Goal: Information Seeking & Learning: Learn about a topic

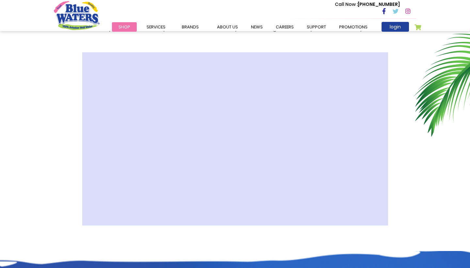
scroll to position [176, 0]
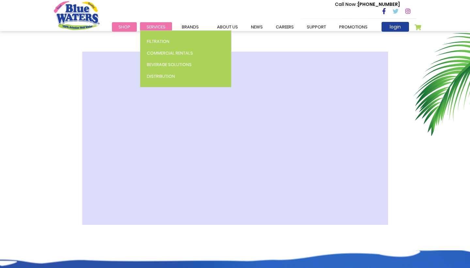
click at [162, 26] on span "Services" at bounding box center [156, 27] width 19 height 6
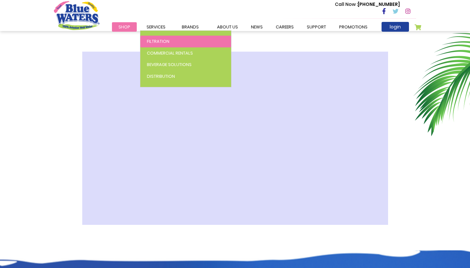
click at [158, 39] on span "Filtration" at bounding box center [158, 41] width 23 height 6
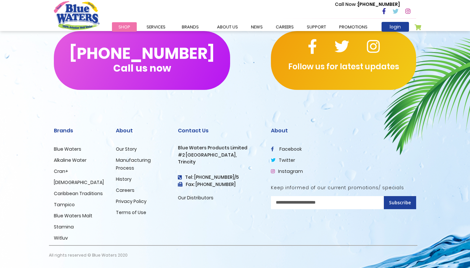
scroll to position [1495, 0]
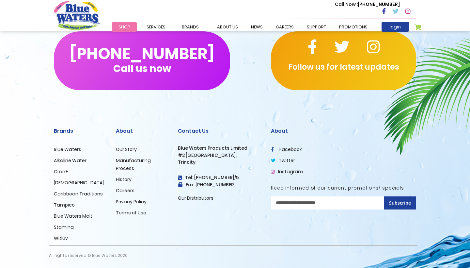
click at [127, 190] on link "Careers" at bounding box center [125, 190] width 19 height 7
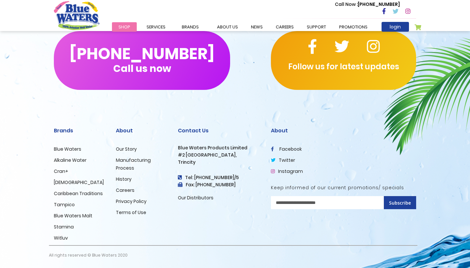
scroll to position [636, 0]
click at [66, 148] on link "Blue Waters" at bounding box center [67, 149] width 27 height 7
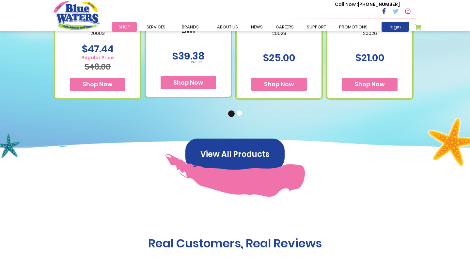
scroll to position [503, 0]
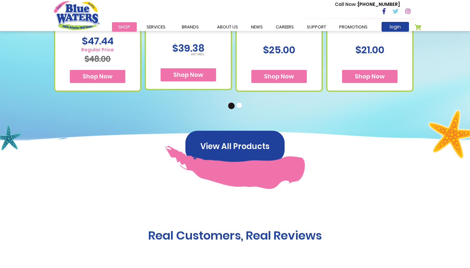
click at [239, 106] on button "2" at bounding box center [240, 105] width 7 height 7
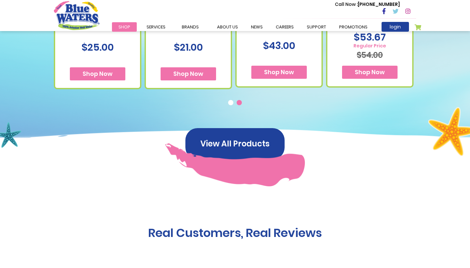
scroll to position [505, 0]
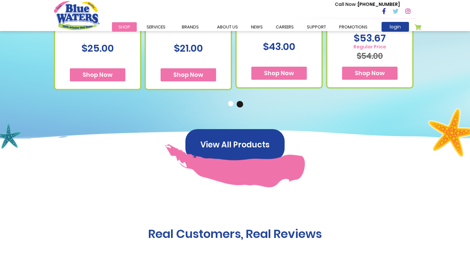
click at [242, 143] on button "View All Products" at bounding box center [234, 144] width 99 height 31
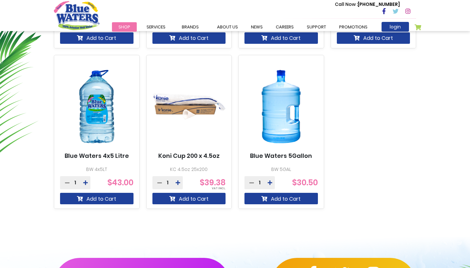
scroll to position [395, 0]
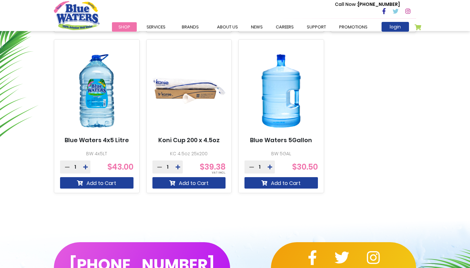
click at [193, 101] on img at bounding box center [188, 91] width 73 height 92
